Goal: Information Seeking & Learning: Check status

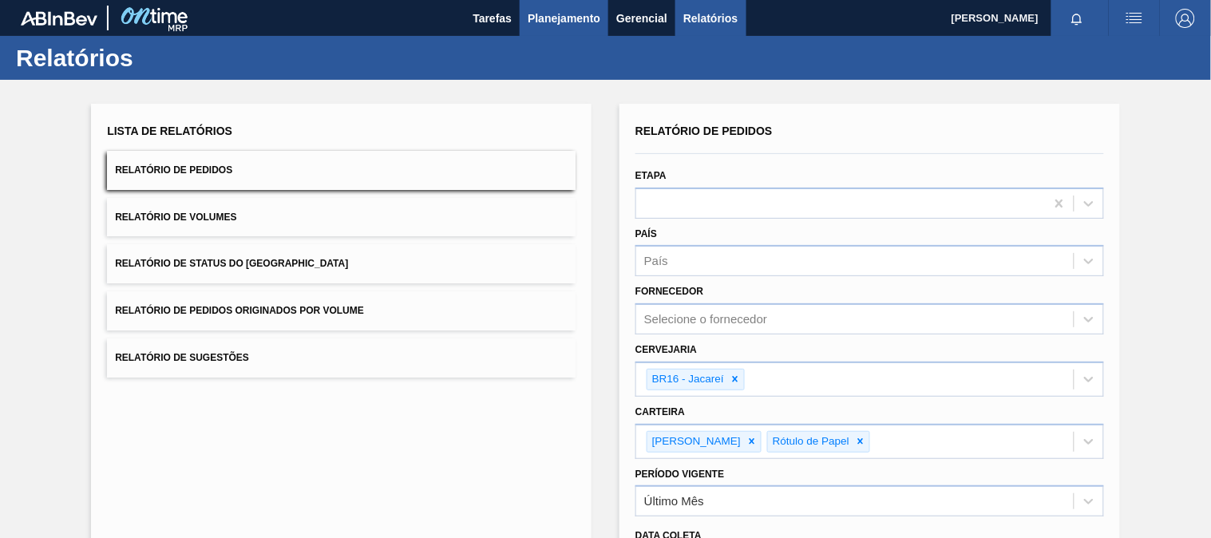
click at [554, 30] on button "Planejamento" at bounding box center [564, 18] width 89 height 36
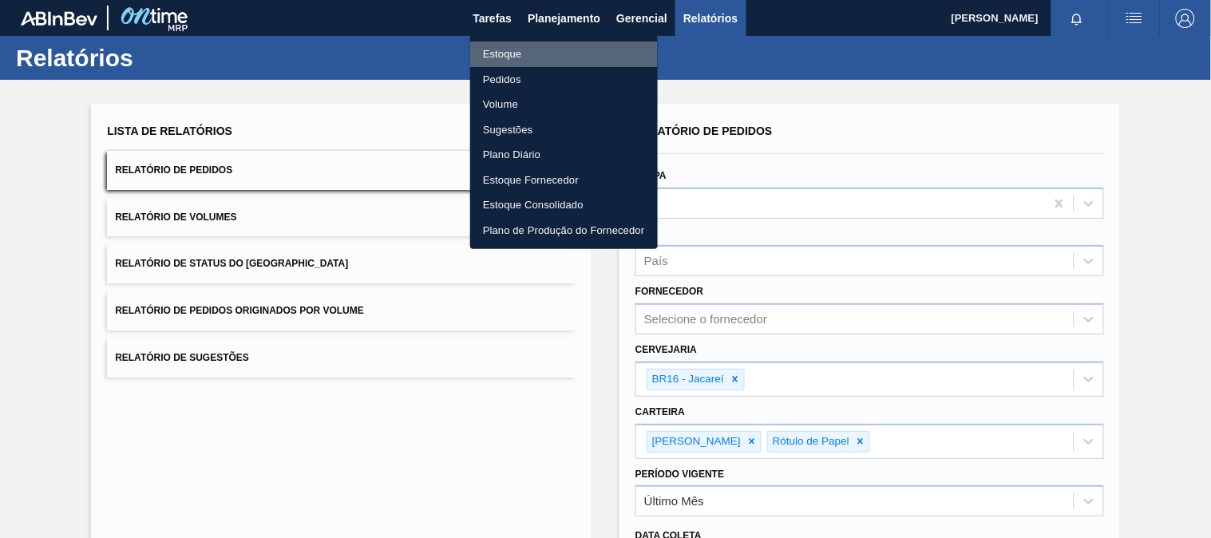
click at [517, 60] on li "Estoque" at bounding box center [564, 55] width 188 height 26
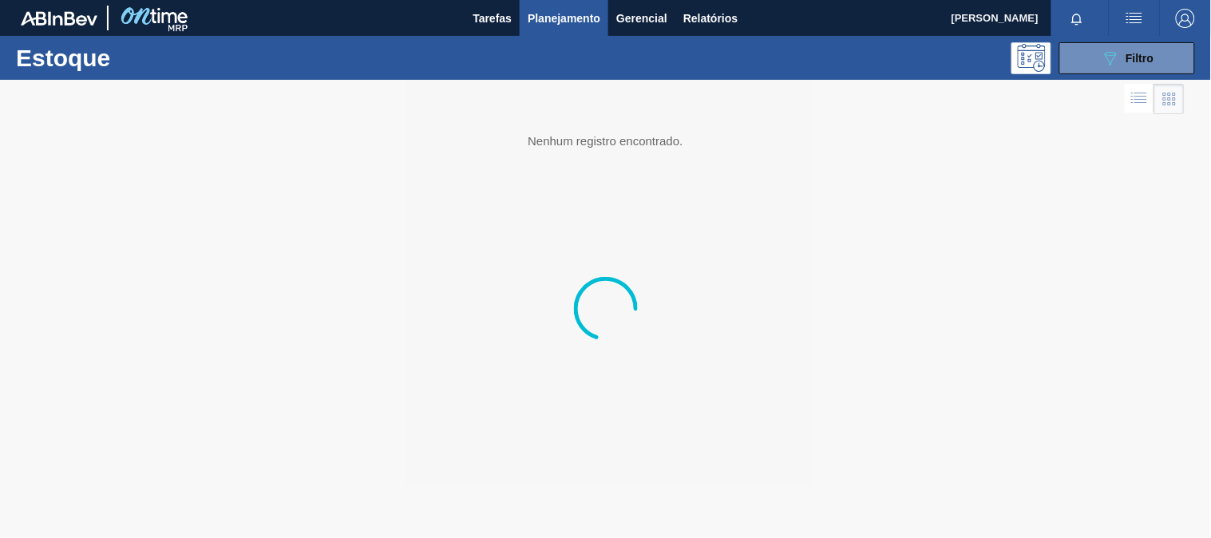
drag, startPoint x: 1140, startPoint y: 60, endPoint x: 1132, endPoint y: 113, distance: 54.1
click at [1134, 62] on span "Filtro" at bounding box center [1141, 58] width 28 height 13
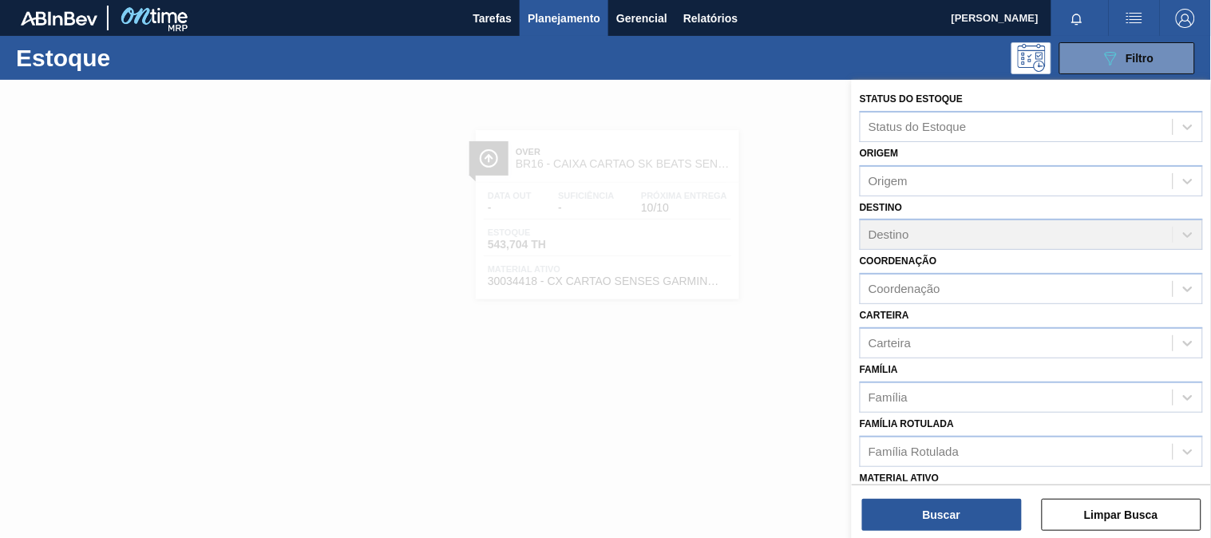
scroll to position [89, 0]
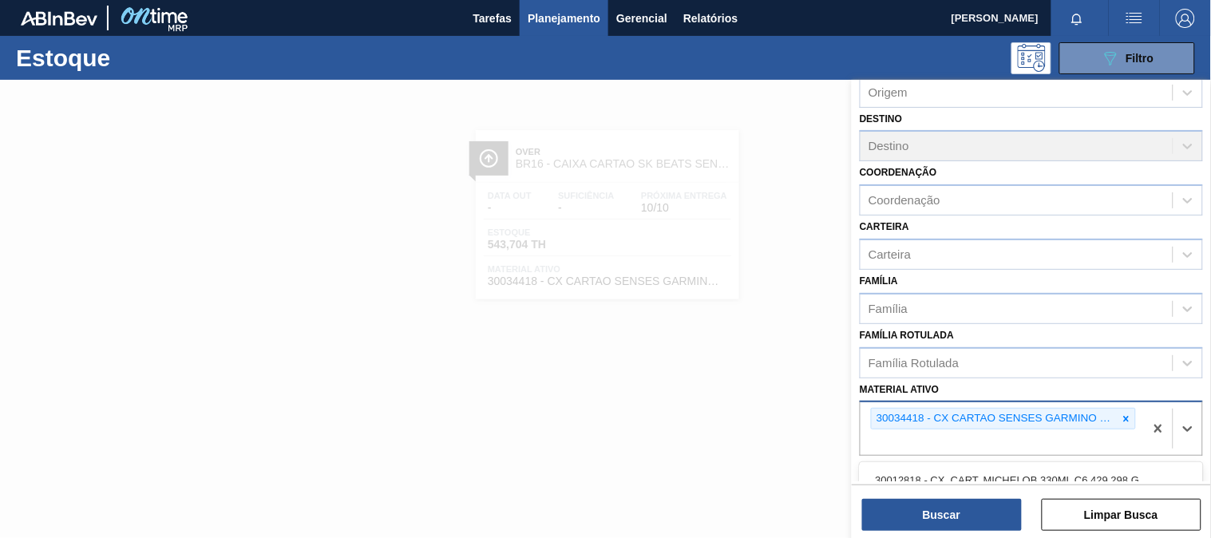
click at [1123, 426] on div "30034418 - CX CARTAO SENSES GARMINO 269ML LN C6" at bounding box center [1002, 428] width 283 height 53
click at [1123, 414] on icon at bounding box center [1126, 419] width 11 height 11
paste ativo "30003188"
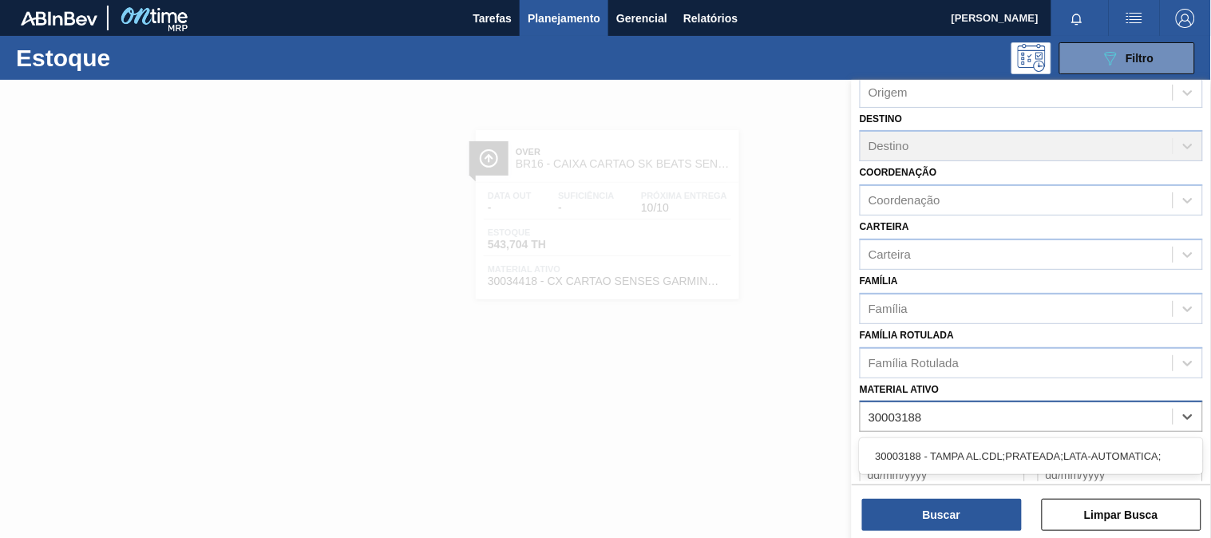
type ativo "30003188"
click at [972, 450] on div "30003188 - TAMPA AL.CDL;PRATEADA;LATA-AUTOMATICA;" at bounding box center [1031, 457] width 343 height 30
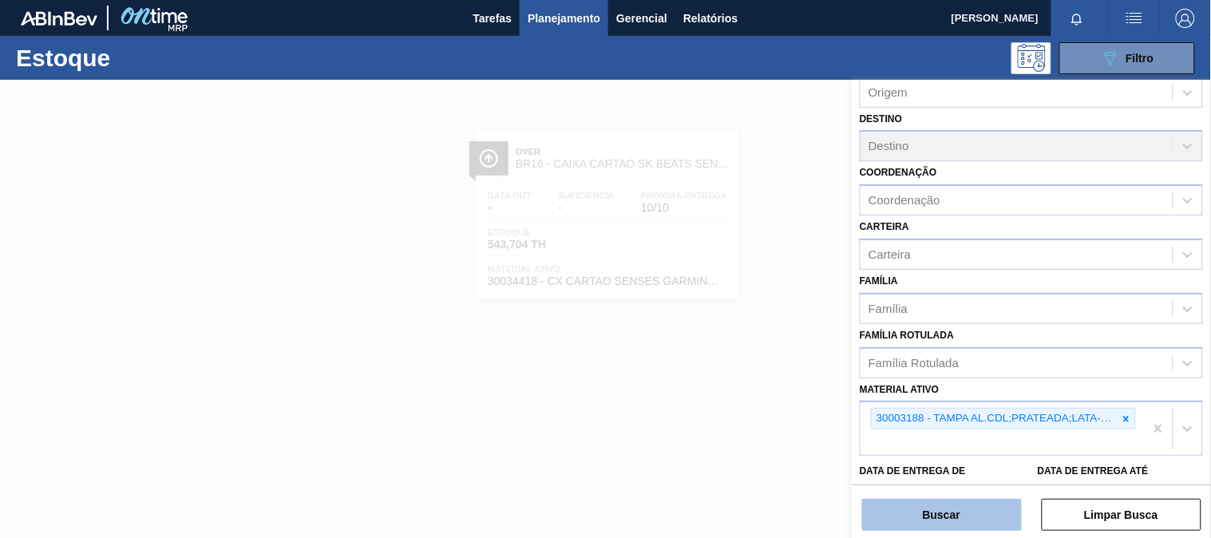
click at [926, 525] on button "Buscar" at bounding box center [942, 515] width 160 height 32
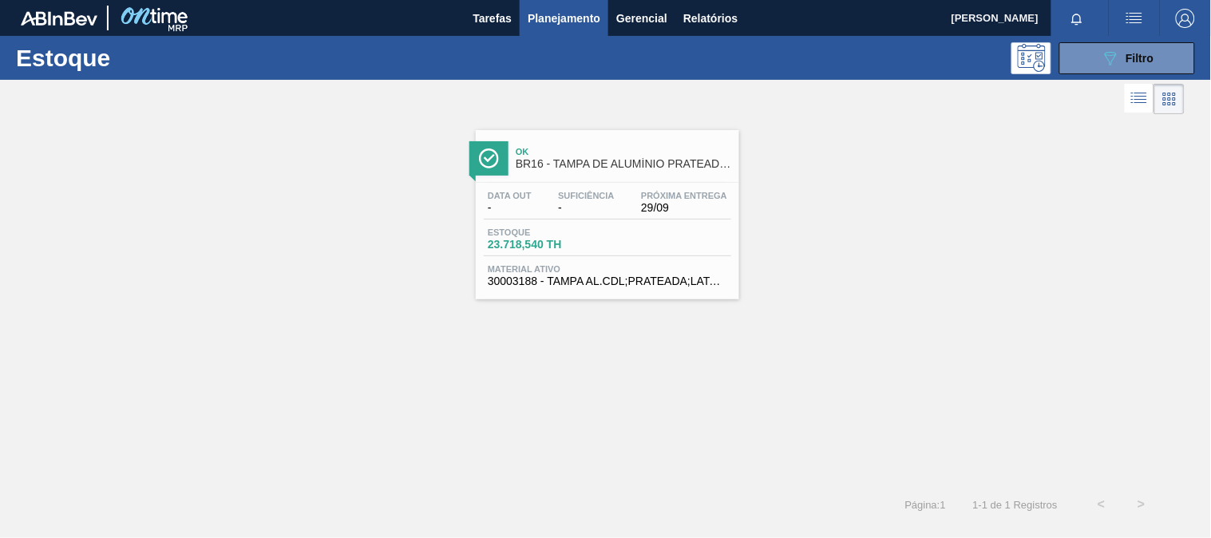
click at [692, 218] on div "Data out - Suficiência - Próxima Entrega 29/09" at bounding box center [608, 205] width 248 height 29
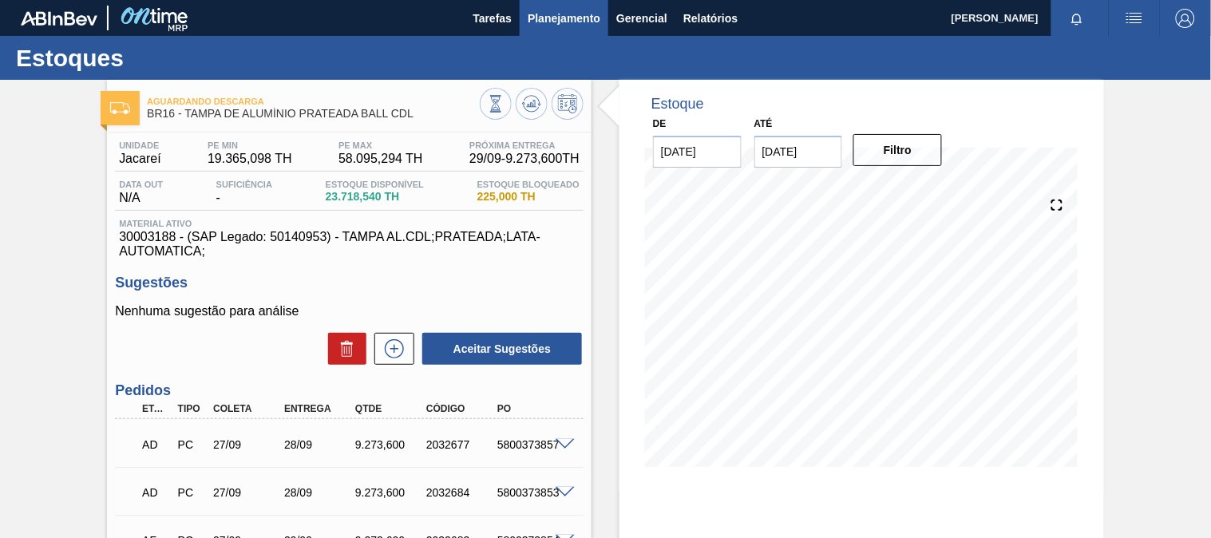
click at [551, 14] on span "Planejamento" at bounding box center [564, 18] width 73 height 19
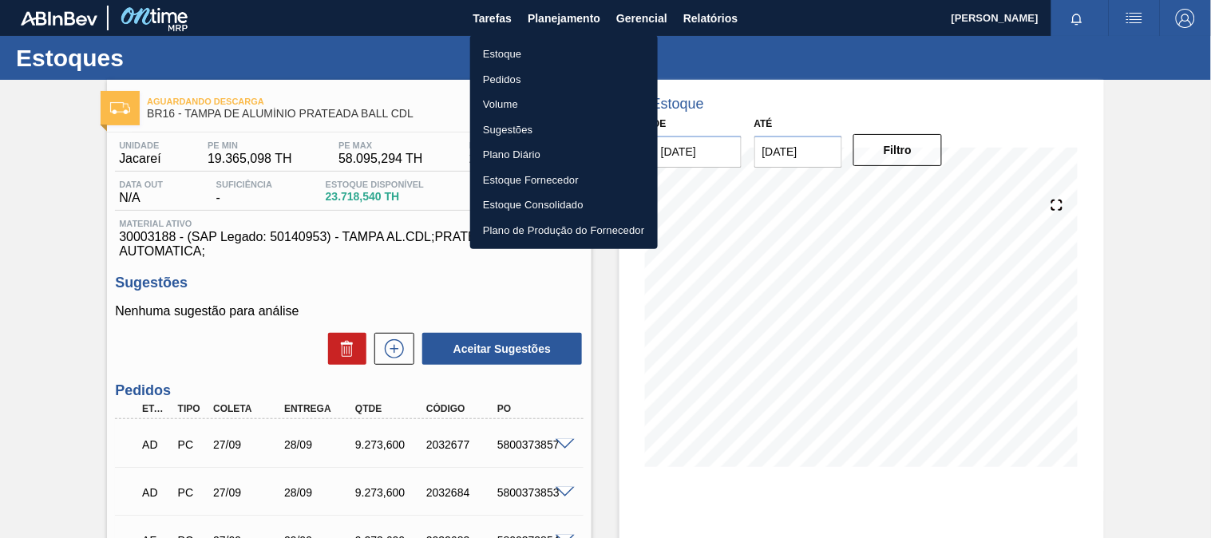
click at [513, 52] on li "Estoque" at bounding box center [564, 55] width 188 height 26
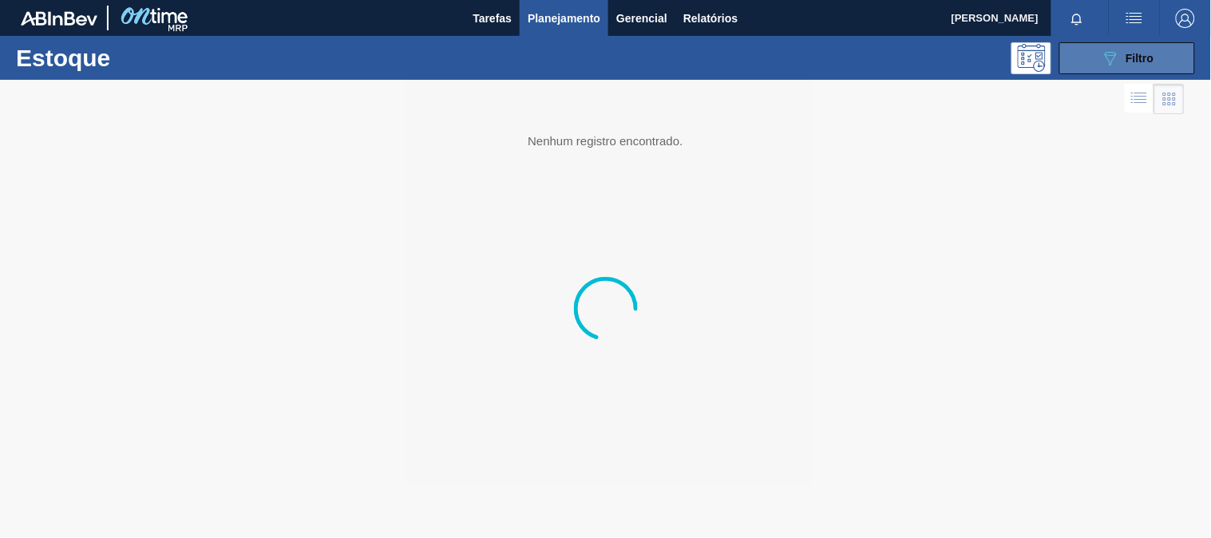
click at [1111, 60] on icon "089F7B8B-B2A5-4AFE-B5C0-19BA573D28AC" at bounding box center [1110, 58] width 19 height 19
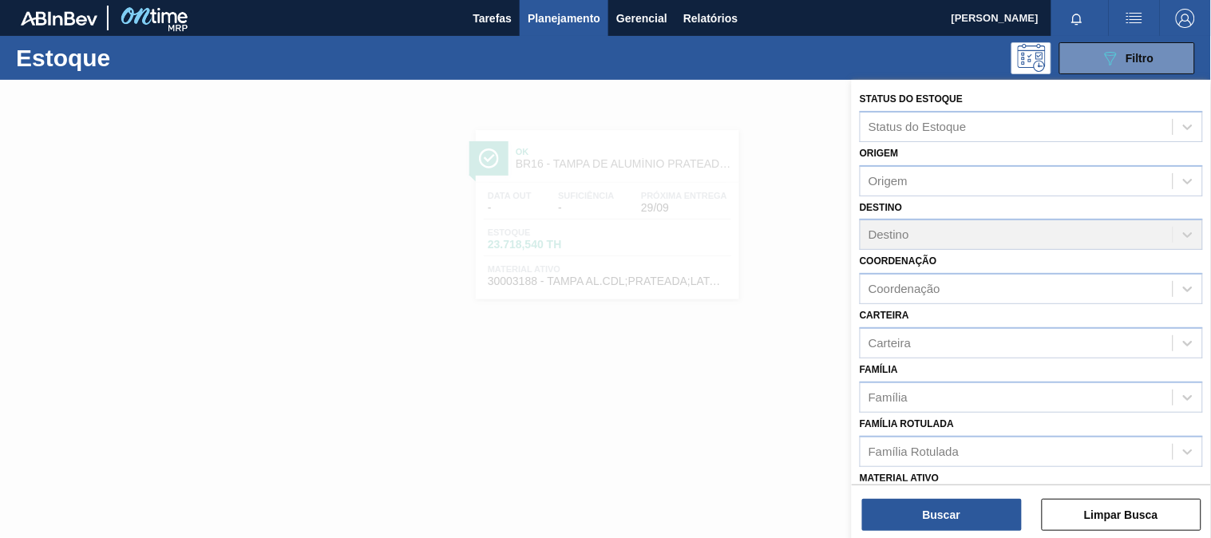
scroll to position [177, 0]
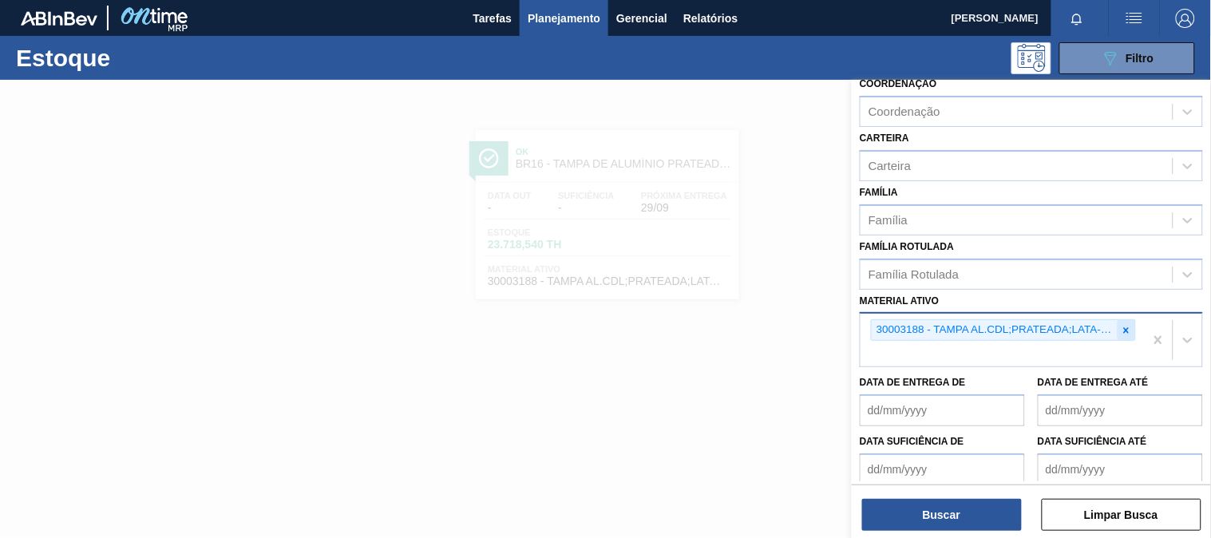
click at [1130, 325] on icon at bounding box center [1126, 330] width 11 height 11
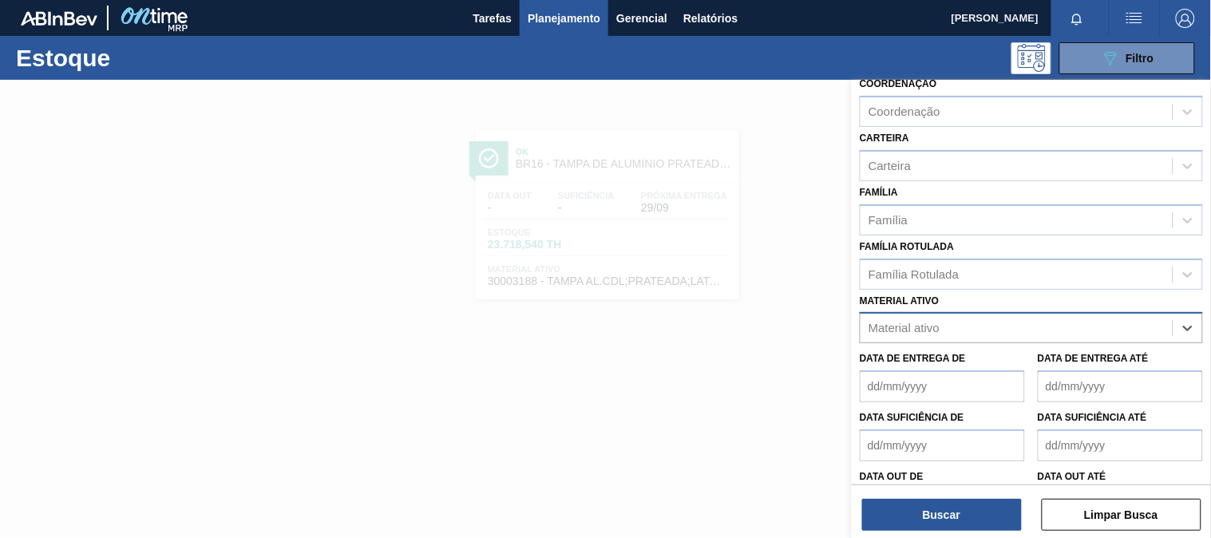
paste ativo "30002702"
type ativo "30002702"
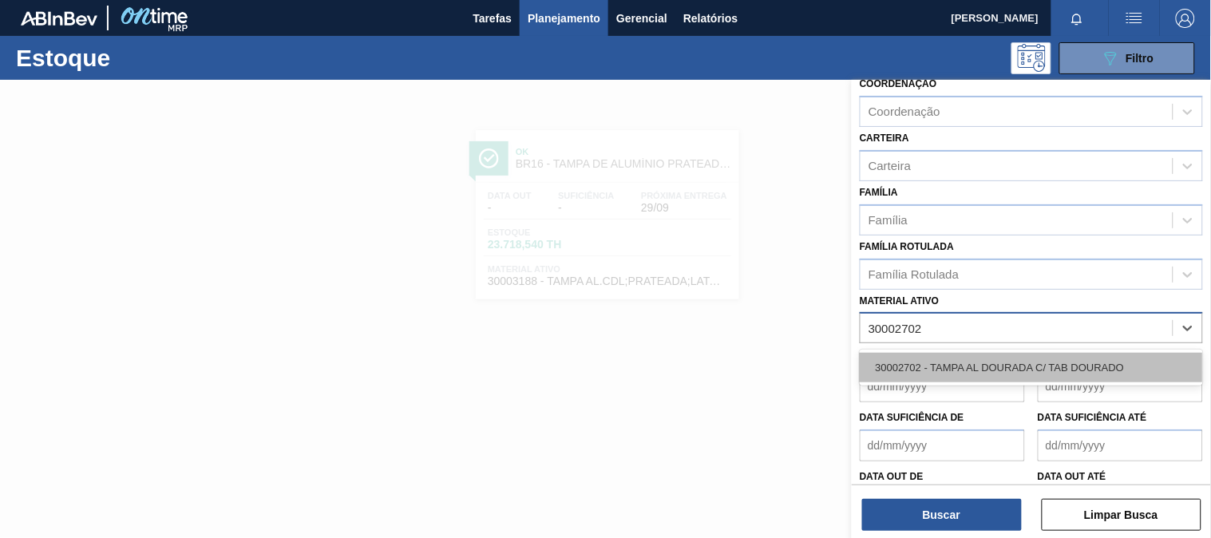
click at [1017, 357] on div "30002702 - TAMPA AL DOURADA C/ TAB DOURADO" at bounding box center [1031, 368] width 343 height 30
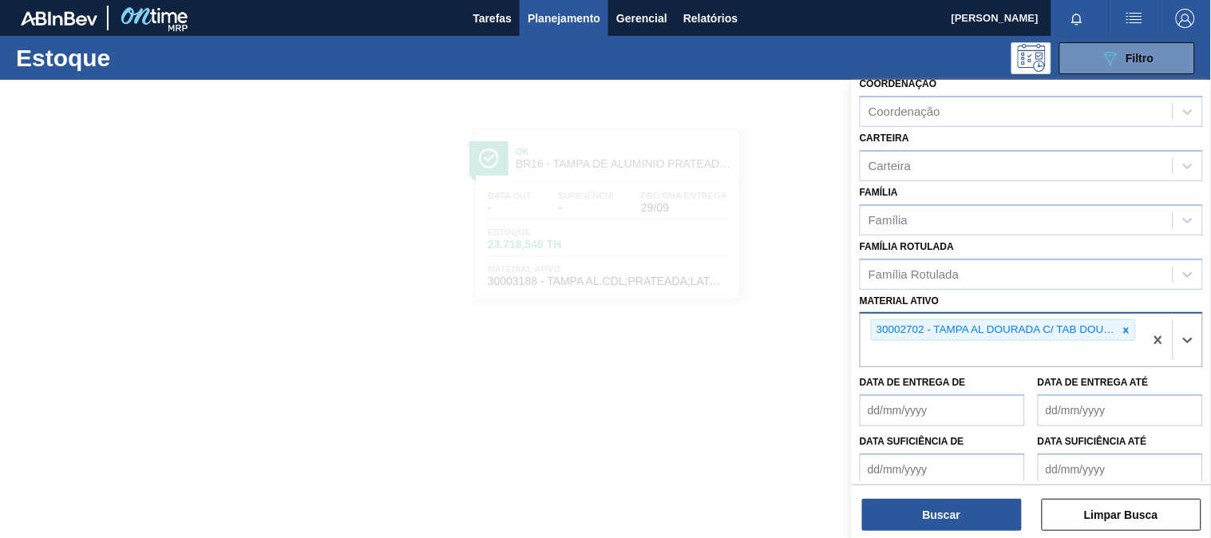
click at [933, 528] on button "Buscar" at bounding box center [942, 515] width 160 height 32
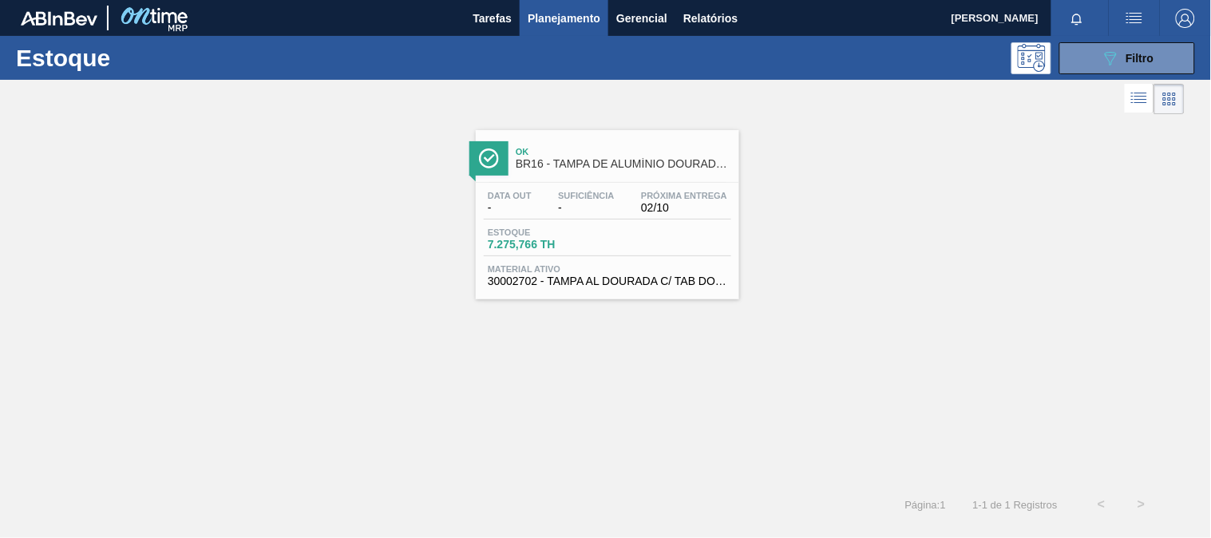
click at [640, 235] on div "Estoque 7.275,766 TH" at bounding box center [608, 242] width 248 height 29
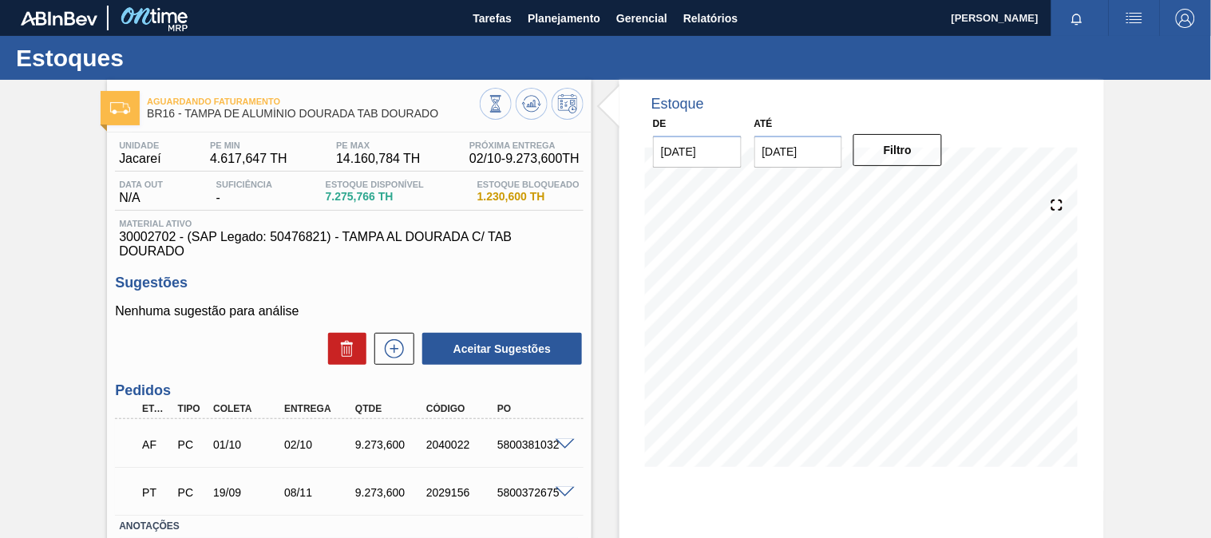
scroll to position [89, 0]
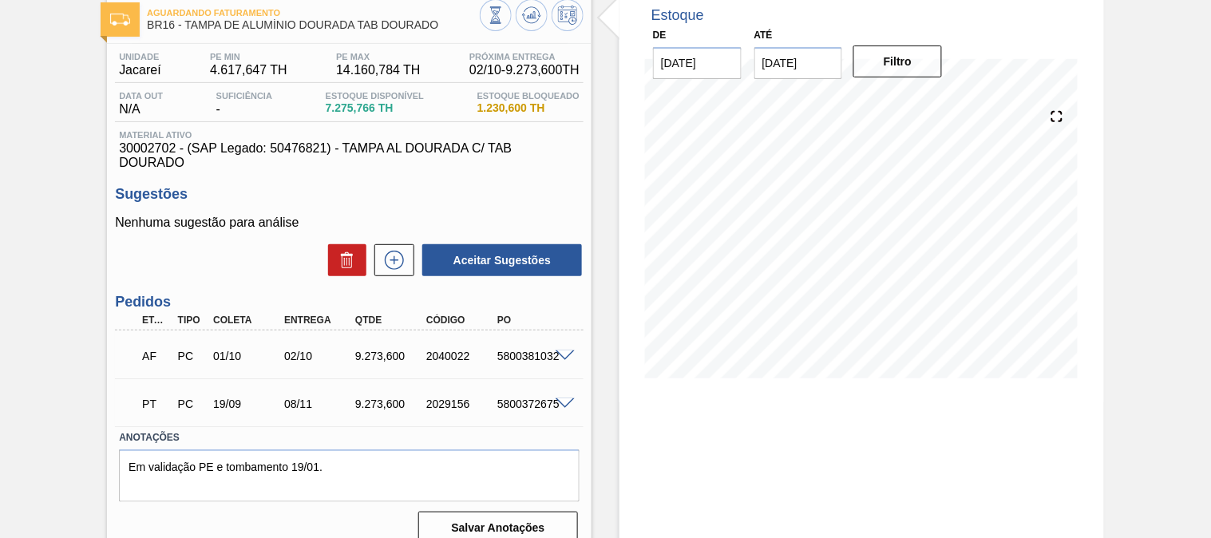
click at [527, 350] on div "5800381032" at bounding box center [532, 356] width 78 height 13
copy div "5800381032"
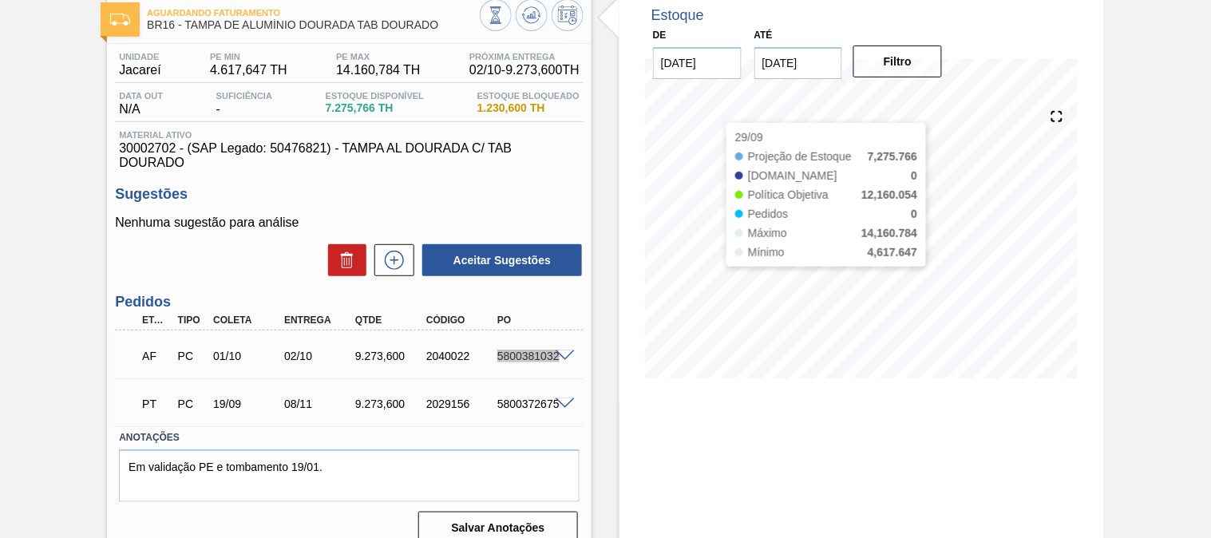
scroll to position [0, 0]
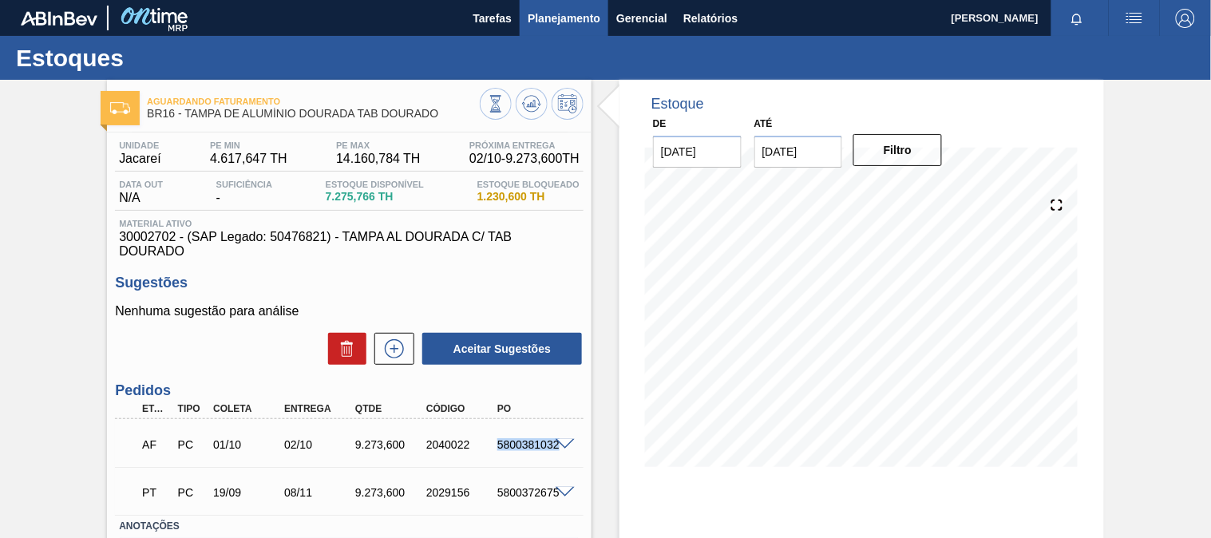
click at [571, 25] on span "Planejamento" at bounding box center [564, 18] width 73 height 19
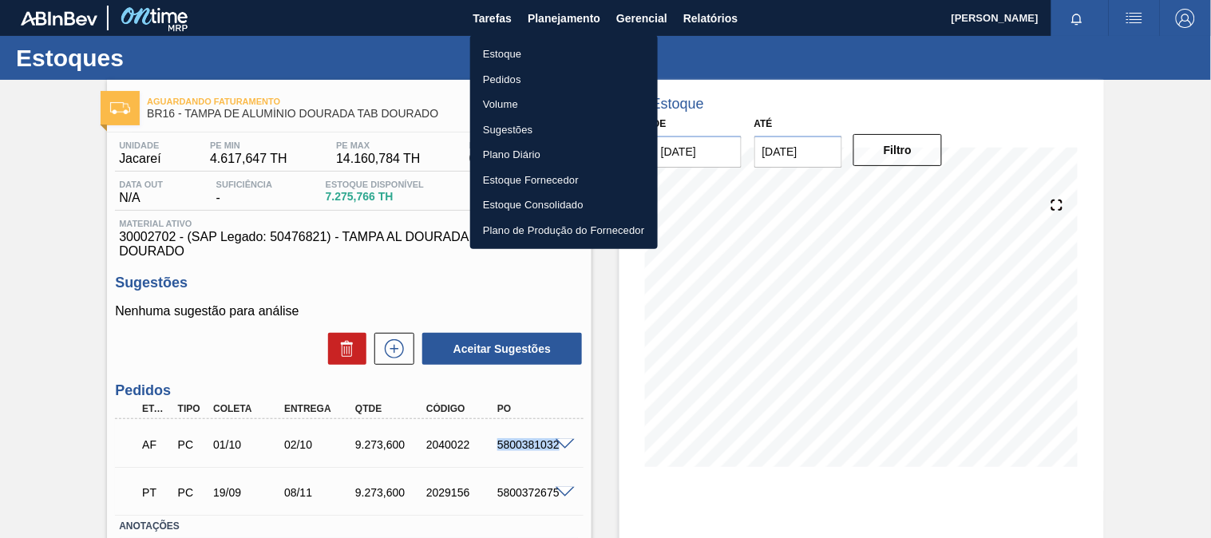
click at [545, 48] on li "Estoque" at bounding box center [564, 55] width 188 height 26
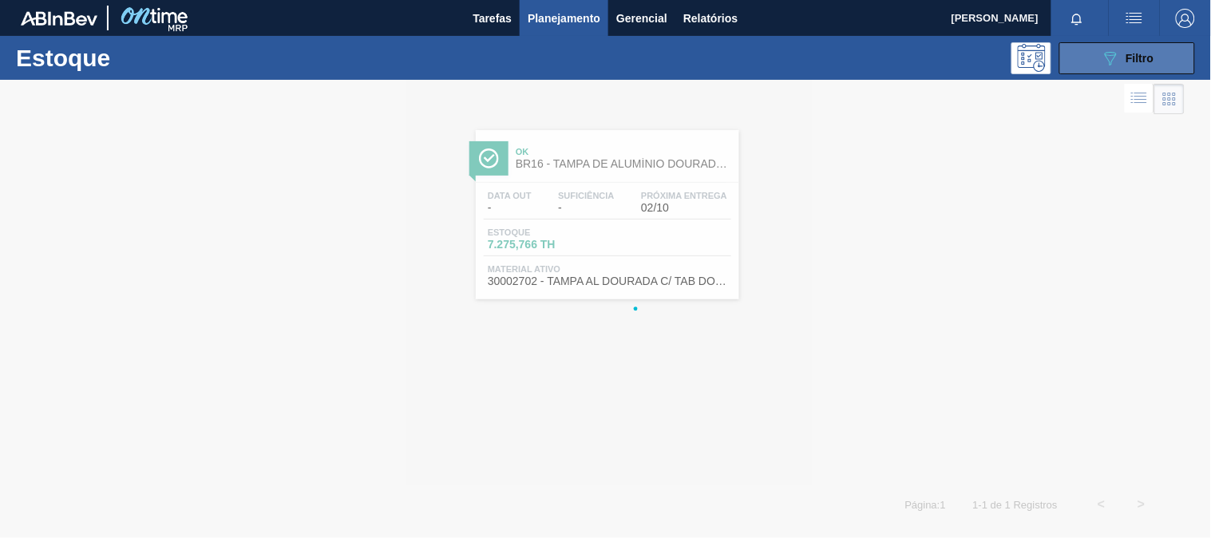
click at [1122, 68] on button "089F7B8B-B2A5-4AFE-B5C0-19BA573D28AC Filtro" at bounding box center [1128, 58] width 136 height 32
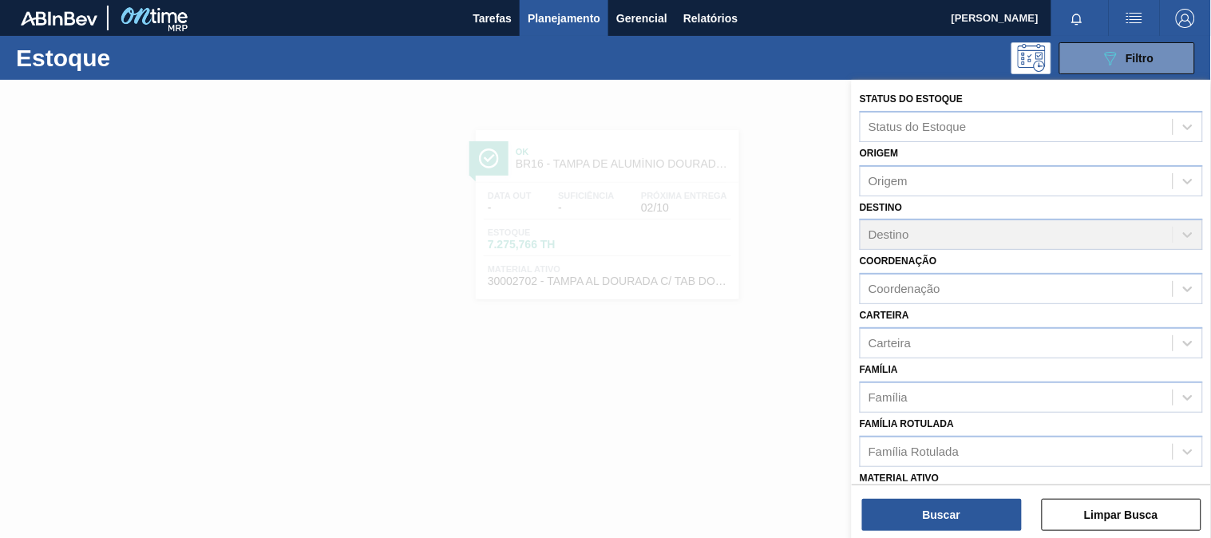
scroll to position [177, 0]
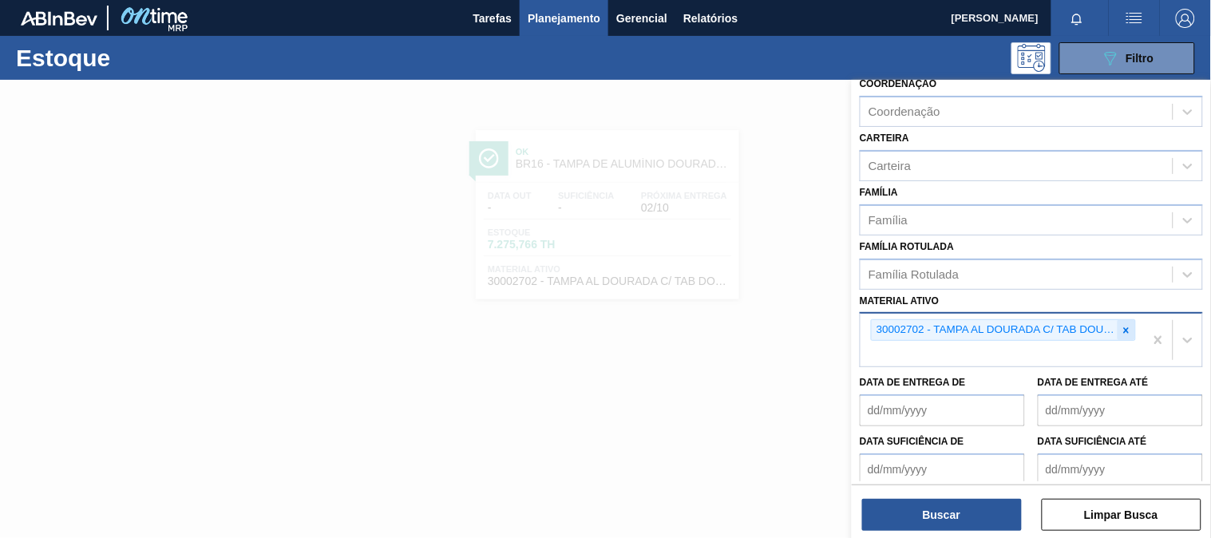
click at [1121, 329] on icon at bounding box center [1126, 330] width 11 height 11
paste ativo "30017830"
type ativo "30017830"
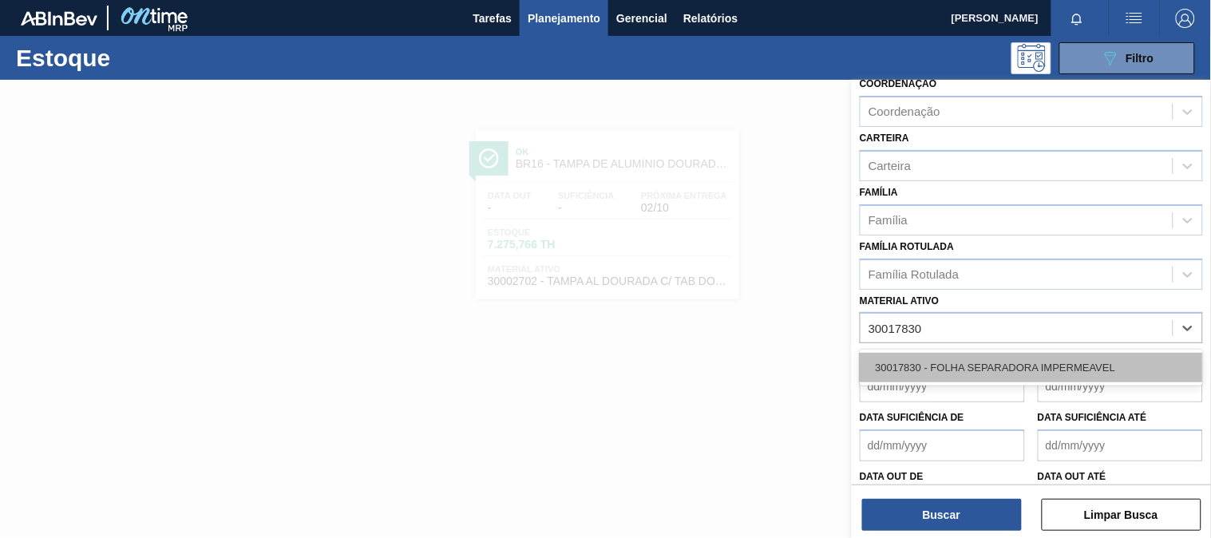
click at [932, 361] on div "30017830 - FOLHA SEPARADORA IMPERMEAVEL" at bounding box center [1031, 368] width 343 height 30
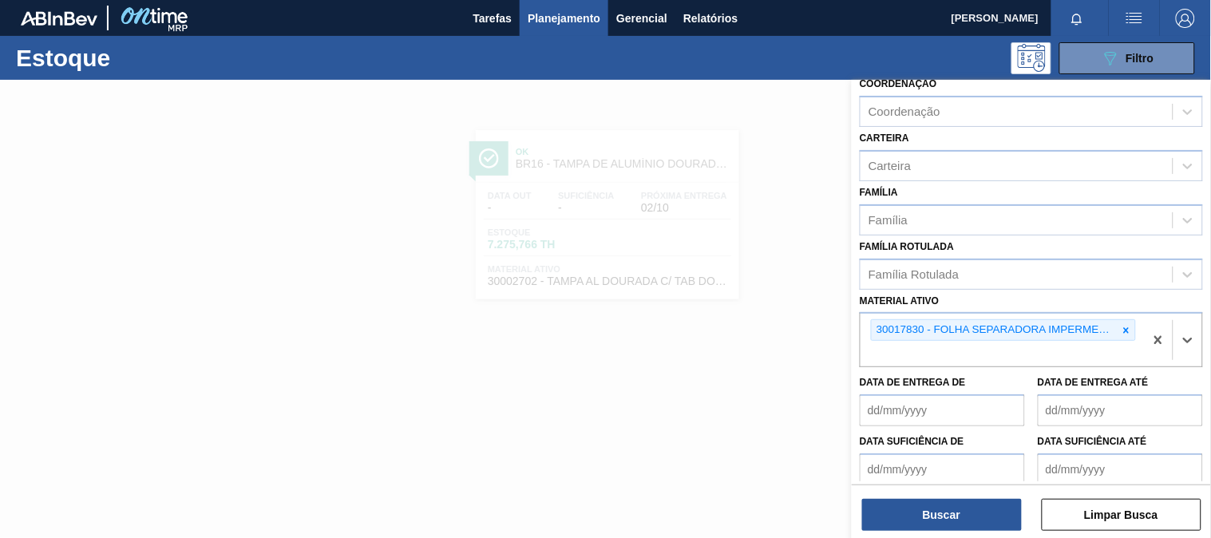
drag, startPoint x: 917, startPoint y: 487, endPoint x: 922, endPoint y: 504, distance: 17.7
click at [918, 488] on div "Buscar Limpar Busca" at bounding box center [1031, 507] width 359 height 45
click at [922, 504] on button "Buscar" at bounding box center [942, 515] width 160 height 32
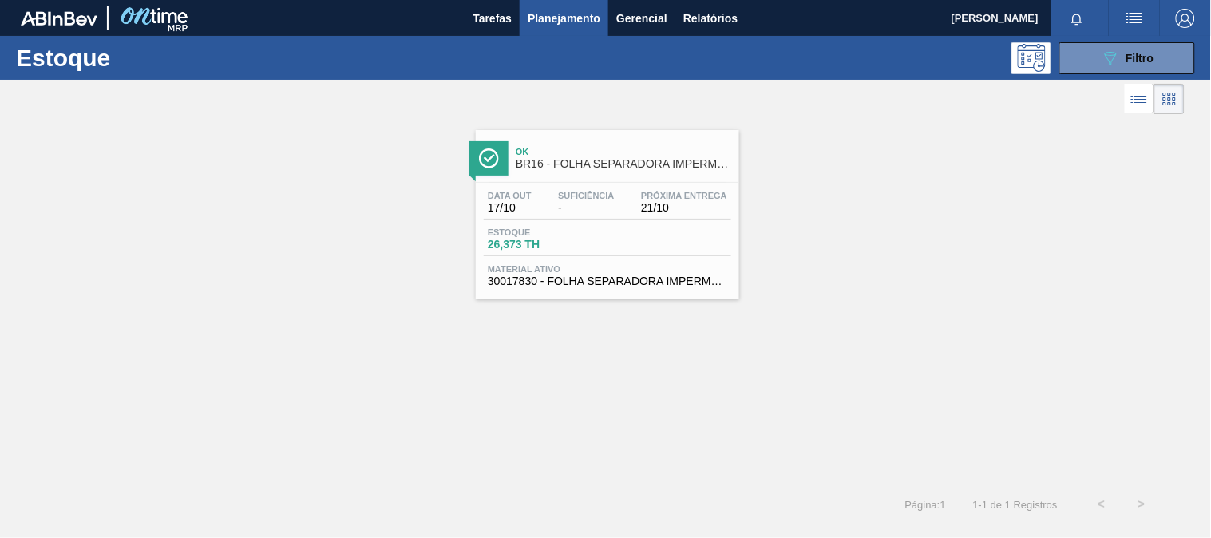
click at [624, 148] on span "Ok" at bounding box center [624, 152] width 216 height 10
